Goal: Find specific page/section: Find specific page/section

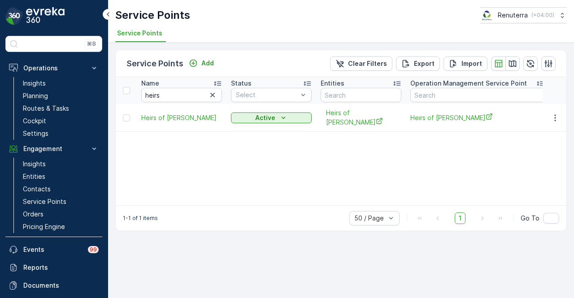
click at [210, 91] on icon "button" at bounding box center [212, 95] width 9 height 9
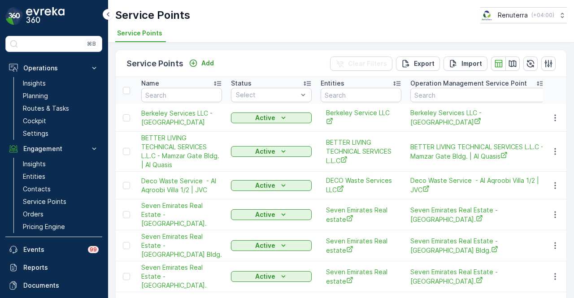
scroll to position [39, 0]
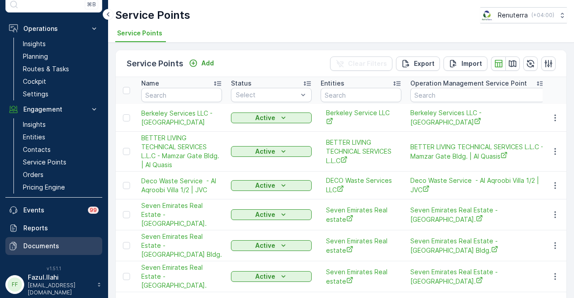
click at [60, 242] on p "Documents" at bounding box center [60, 246] width 75 height 9
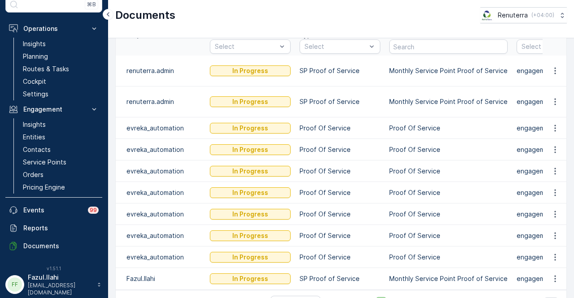
scroll to position [72, 0]
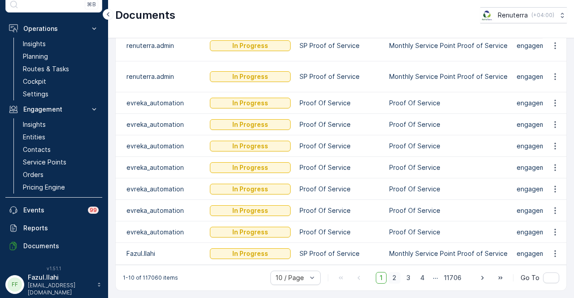
click at [392, 278] on span "2" at bounding box center [394, 278] width 12 height 12
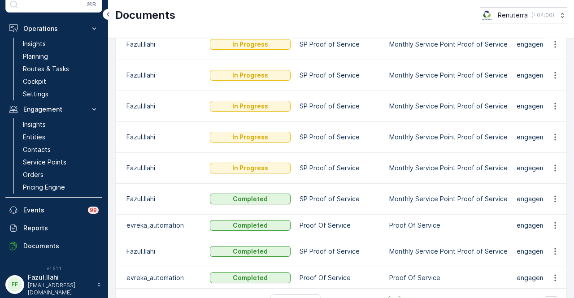
scroll to position [127, 0]
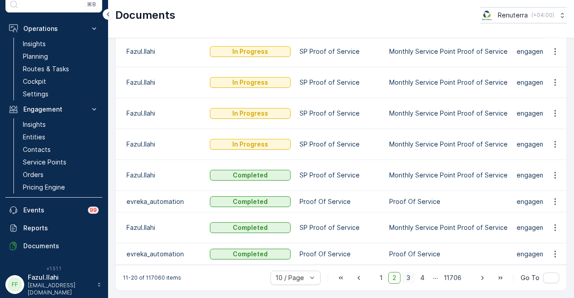
click at [407, 275] on span "3" at bounding box center [408, 278] width 12 height 12
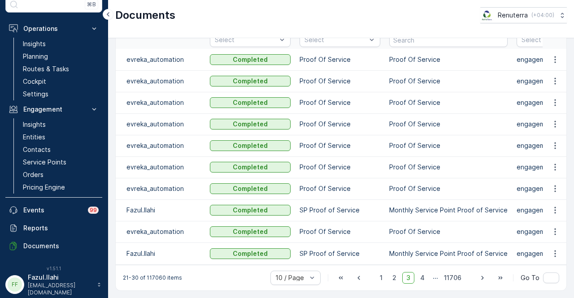
scroll to position [54, 0]
click at [553, 249] on icon "button" at bounding box center [554, 253] width 9 height 9
click at [556, 258] on div "See Details" at bounding box center [552, 263] width 42 height 13
click at [421, 275] on span "4" at bounding box center [422, 278] width 13 height 12
